Goal: Navigation & Orientation: Find specific page/section

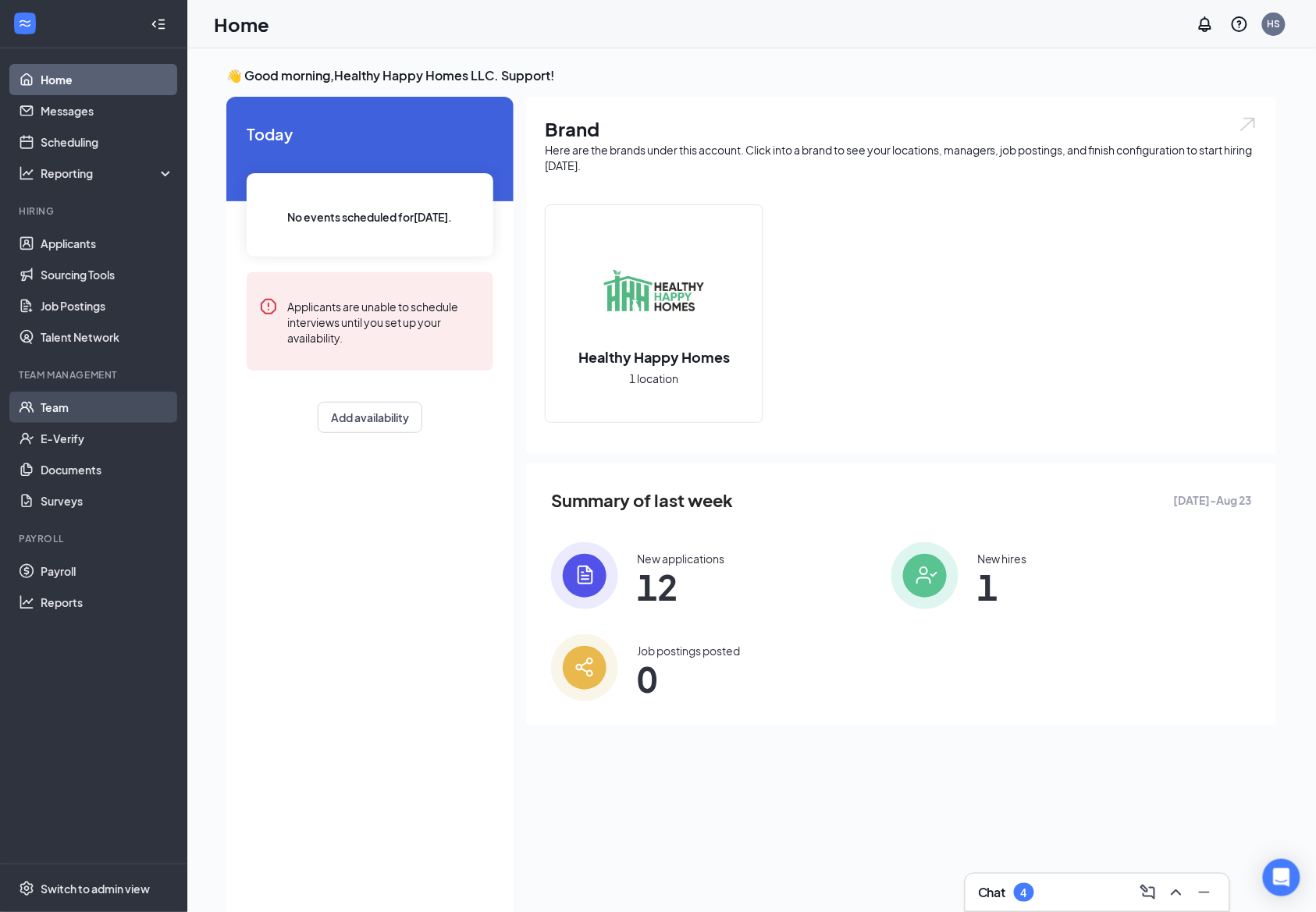
click at [72, 405] on link "Team" at bounding box center [107, 407] width 134 height 31
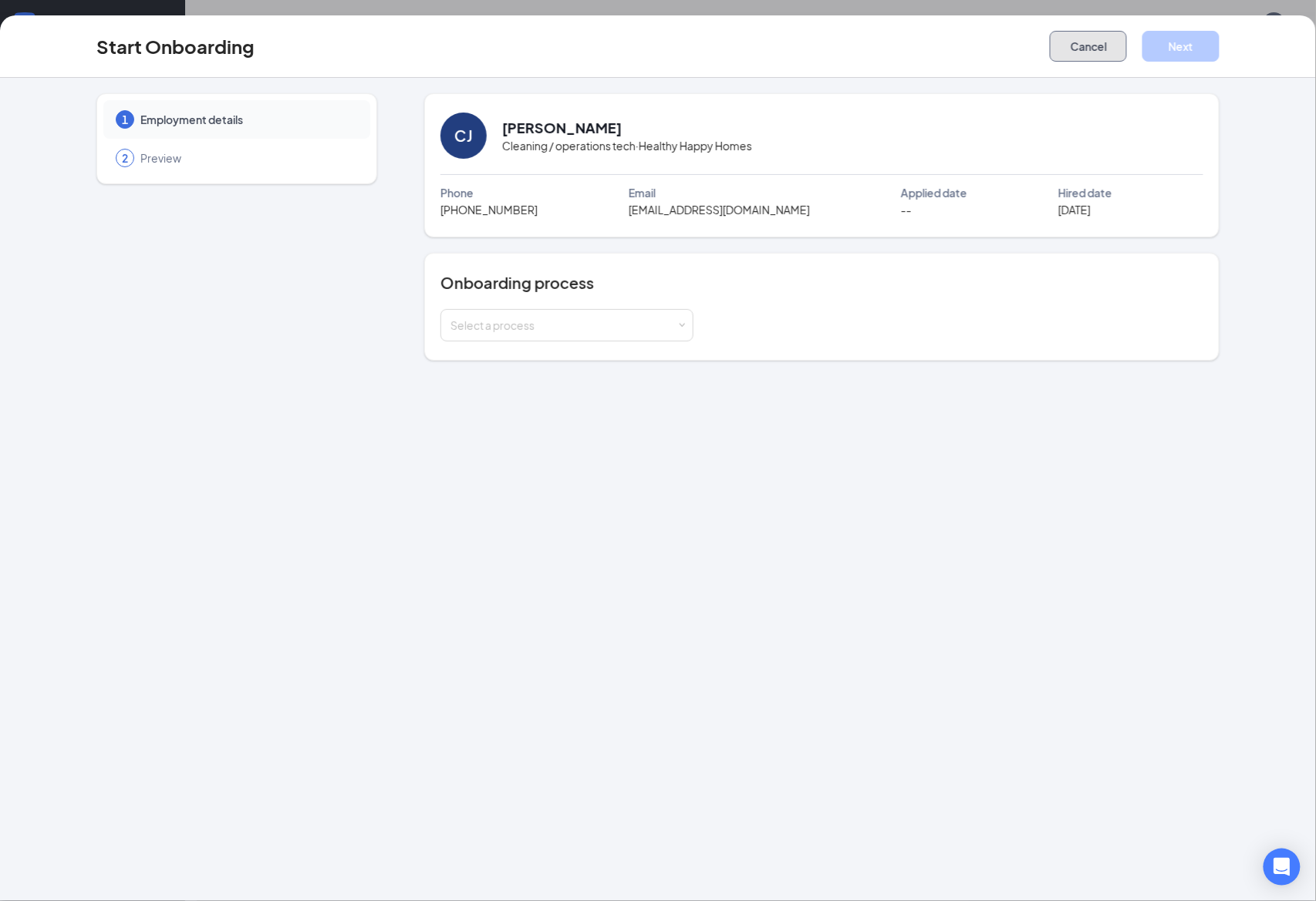
click at [1071, 50] on button "Cancel" at bounding box center [1089, 46] width 77 height 31
